Goal: Navigation & Orientation: Find specific page/section

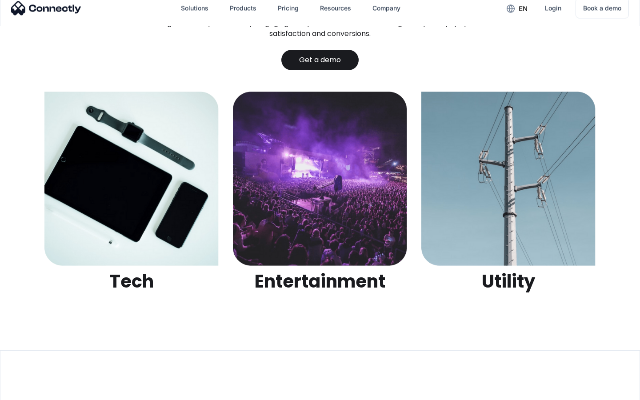
scroll to position [2804, 0]
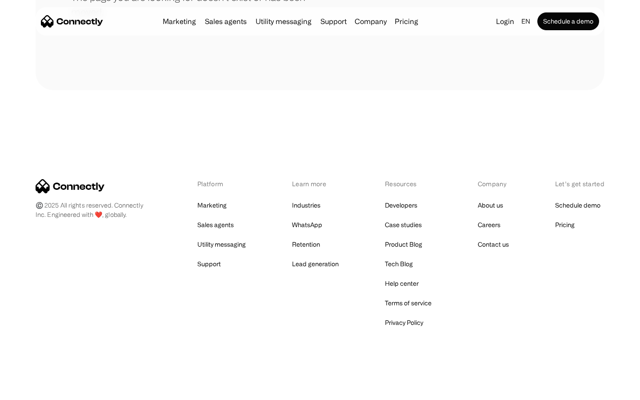
scroll to position [162, 0]
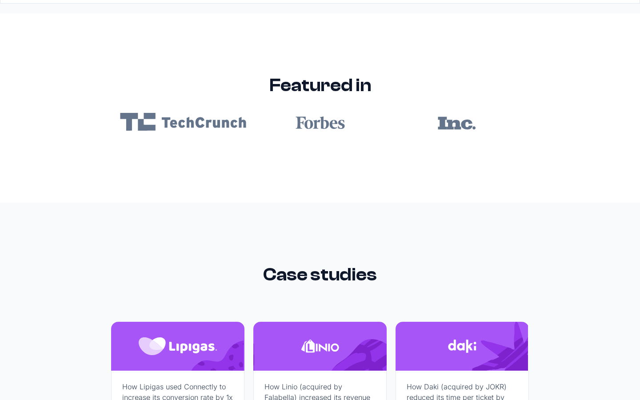
scroll to position [5323, 0]
